Goal: Information Seeking & Learning: Learn about a topic

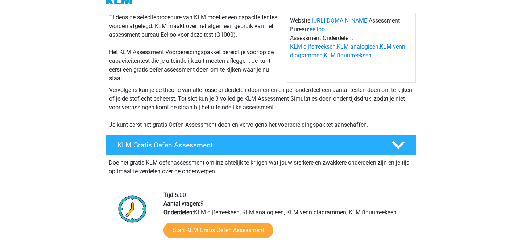
scroll to position [73, 0]
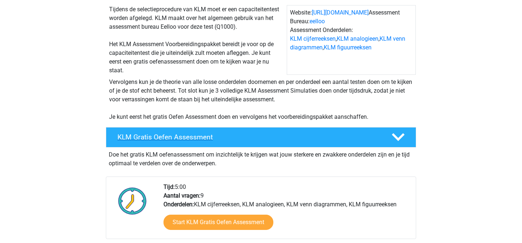
click at [329, 141] on div "KLM Gratis Oefen Assessment" at bounding box center [261, 137] width 310 height 20
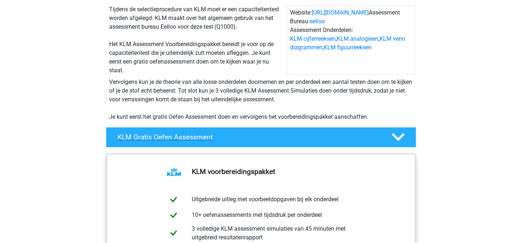
click at [329, 141] on div "KLM Gratis Oefen Assessment" at bounding box center [261, 137] width 310 height 20
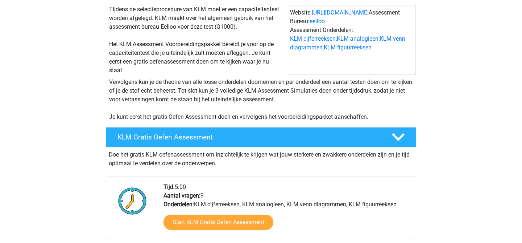
click at [329, 141] on div "KLM Gratis Oefen Assessment" at bounding box center [261, 137] width 310 height 20
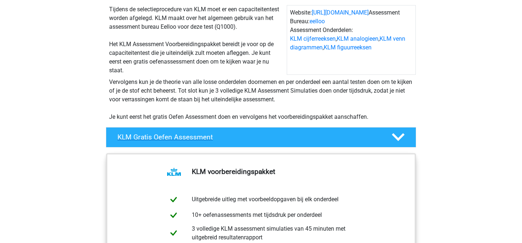
click at [329, 141] on div "KLM Gratis Oefen Assessment" at bounding box center [261, 137] width 310 height 20
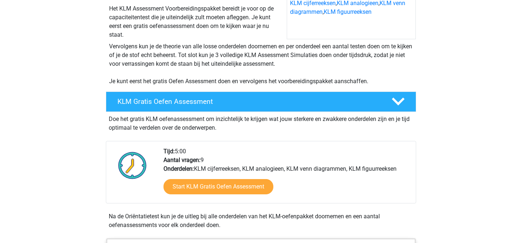
scroll to position [108, 0]
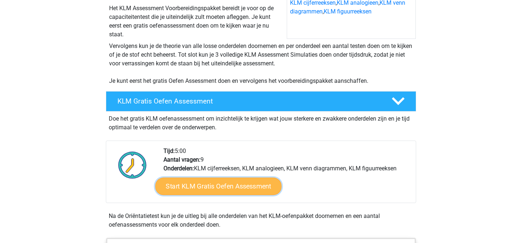
click at [261, 185] on link "Start KLM Gratis Oefen Assessment" at bounding box center [218, 185] width 126 height 17
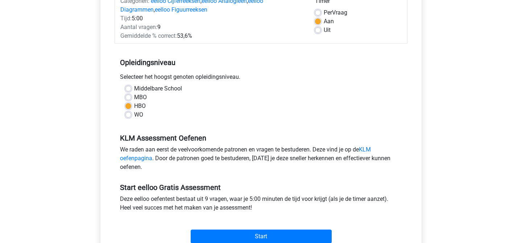
scroll to position [177, 0]
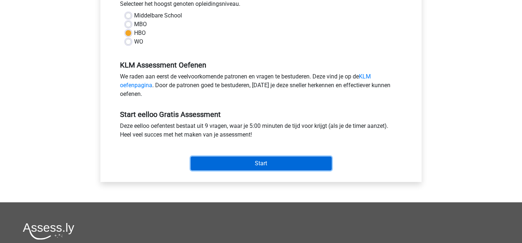
click at [235, 167] on input "Start" at bounding box center [261, 163] width 141 height 14
